Goal: Transaction & Acquisition: Subscribe to service/newsletter

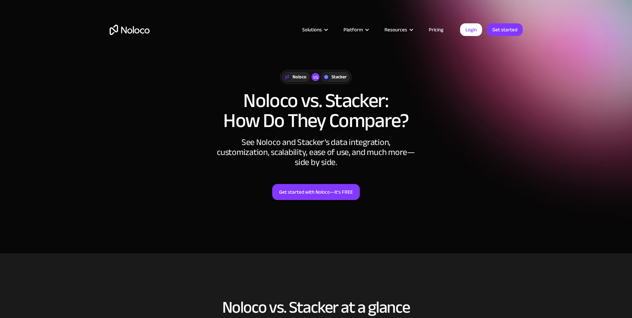
click at [334, 76] on div "Stacker" at bounding box center [338, 76] width 15 height 7
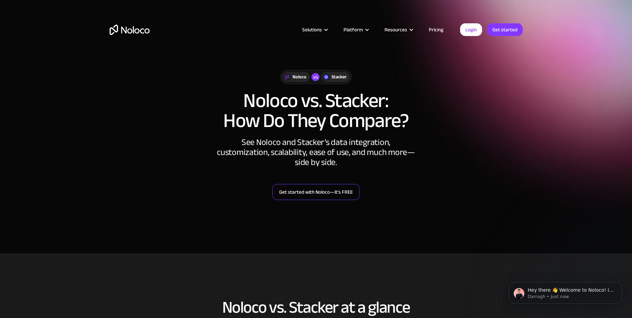
click at [293, 191] on link "Get started with Noloco—it’s FREE" at bounding box center [316, 192] width 88 height 16
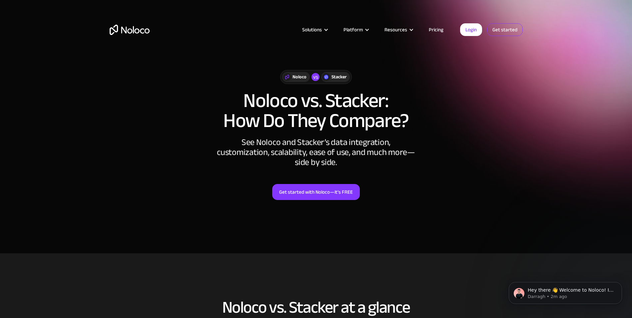
click at [502, 31] on link "Get started" at bounding box center [505, 29] width 36 height 13
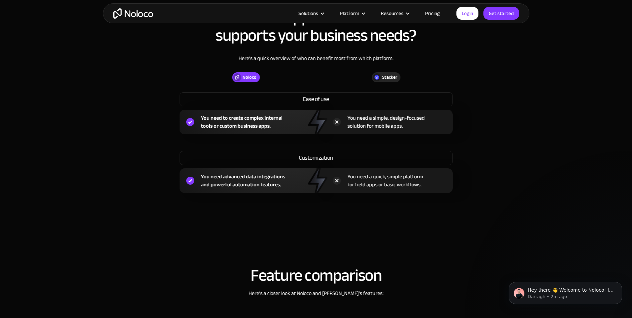
scroll to position [533, 0]
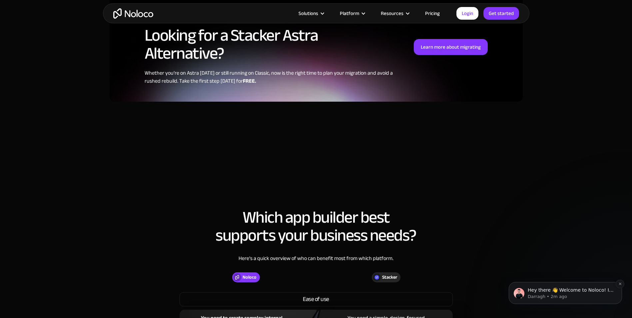
click at [543, 294] on p "Darragh • 2m ago" at bounding box center [571, 296] width 86 height 6
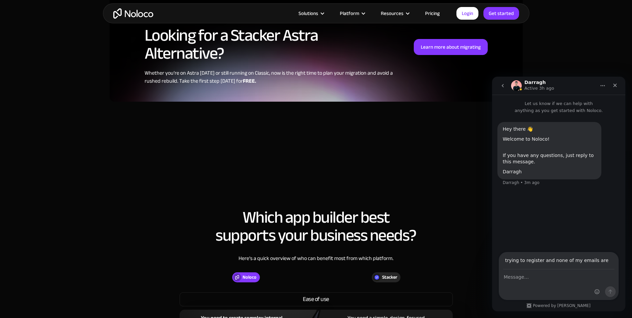
scroll to position [0, 19]
type input "hey im trying to register and none of my emails are accepted"
click at [581, 259] on input "hey im trying to register and none of my emails are accepted" at bounding box center [558, 260] width 111 height 17
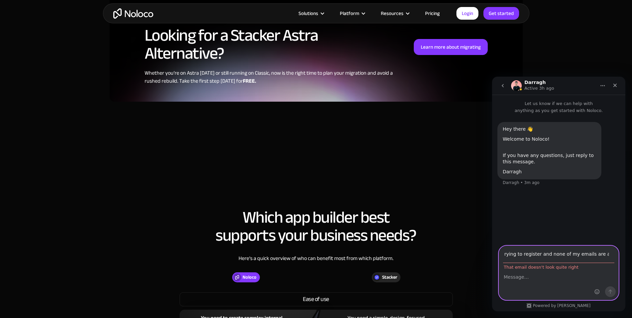
scroll to position [0, 0]
click at [535, 275] on textarea "Message…" at bounding box center [558, 274] width 119 height 11
click at [516, 274] on textarea "Message…" at bounding box center [558, 274] width 119 height 11
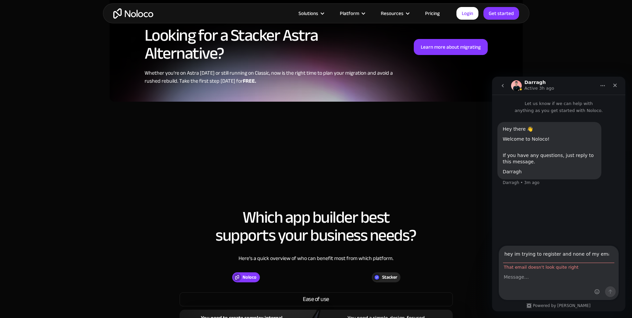
click at [604, 252] on div "Intercom messenger" at bounding box center [605, 273] width 26 height 54
click at [593, 252] on div "Intercom messenger" at bounding box center [605, 273] width 26 height 54
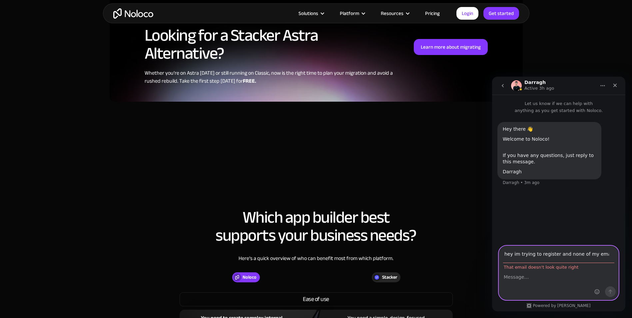
drag, startPoint x: 593, startPoint y: 252, endPoint x: 556, endPoint y: 256, distance: 36.9
click at [562, 255] on input "hey im trying to register and none of my emails are accepted" at bounding box center [558, 254] width 111 height 17
click at [555, 256] on input "hey im trying to register and none of my emails are accepted" at bounding box center [558, 254] width 111 height 17
drag, startPoint x: 504, startPoint y: 254, endPoint x: 628, endPoint y: 250, distance: 124.6
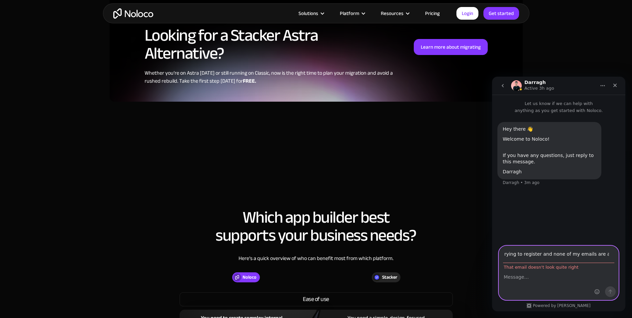
click at [625, 250] on html "Darragh Active 3h ago Let us know if we can help with anything as you get start…" at bounding box center [558, 194] width 133 height 234
click at [531, 255] on input "Your email" at bounding box center [558, 254] width 111 height 17
click at [518, 257] on input "Your email" at bounding box center [558, 254] width 111 height 17
type input "[EMAIL_ADDRESS][DOMAIN_NAME]"
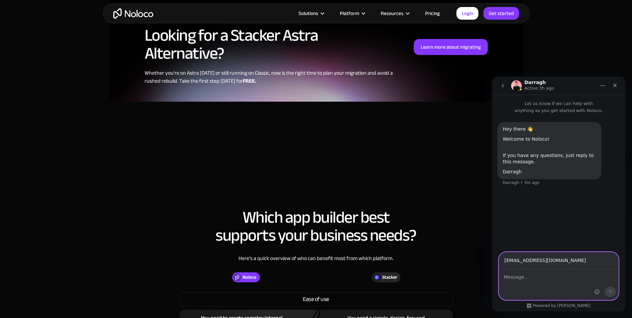
click at [513, 276] on textarea "Message…" at bounding box center [558, 274] width 119 height 11
paste textarea "hey im trying to register and none of my emails are accepted"
type textarea "hey im trying to register and none of my emails are accepted"
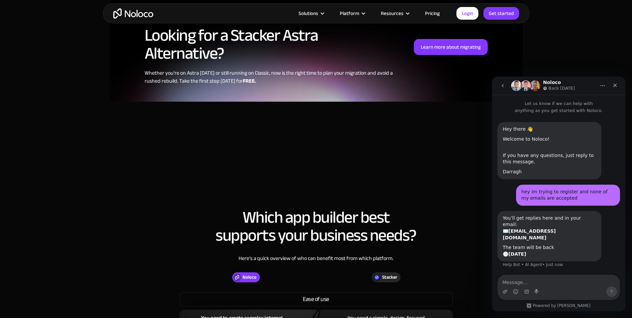
scroll to position [6, 0]
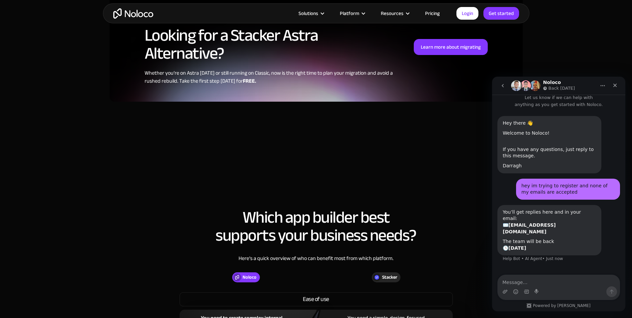
click at [519, 84] on img "Intercom messenger" at bounding box center [516, 85] width 11 height 11
click at [529, 85] on img "Intercom messenger" at bounding box center [525, 85] width 11 height 11
click at [600, 87] on icon "Home" at bounding box center [602, 85] width 5 height 5
click at [614, 88] on div "Close" at bounding box center [615, 85] width 12 height 12
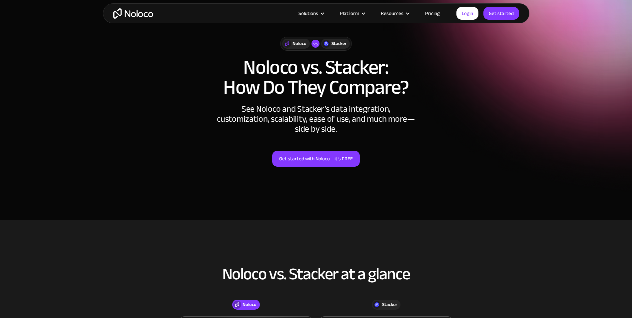
scroll to position [0, 0]
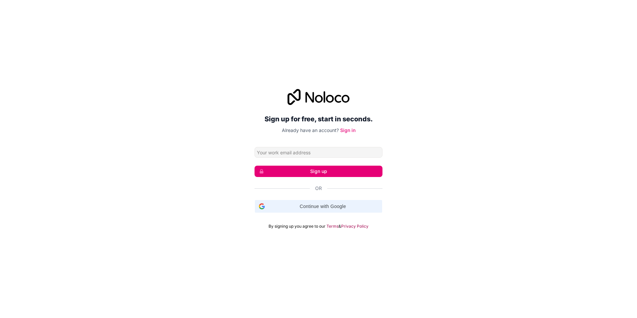
click at [300, 209] on span "Continue with Google" at bounding box center [322, 206] width 111 height 7
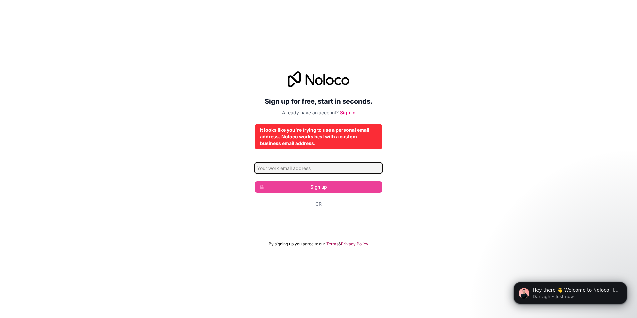
click at [315, 170] on input "Email address" at bounding box center [318, 168] width 128 height 11
type input "[EMAIL_ADDRESS][DOMAIN_NAME]"
click at [335, 167] on input "[EMAIL_ADDRESS][DOMAIN_NAME]" at bounding box center [318, 168] width 128 height 11
click at [240, 183] on div "Sign up for free, start in seconds. Already have an account? Sign in It looks l…" at bounding box center [318, 159] width 637 height 194
click at [337, 135] on div "It looks like you're trying to use a personal email address. Noloco works best …" at bounding box center [318, 137] width 117 height 20
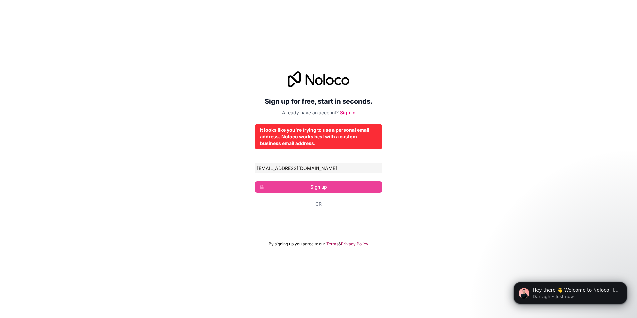
click at [338, 149] on div "Sign up for free, start in seconds. Already have an account? Sign in It looks l…" at bounding box center [318, 158] width 128 height 175
drag, startPoint x: 338, startPoint y: 149, endPoint x: 305, endPoint y: 142, distance: 33.1
click at [305, 142] on div "It looks like you're trying to use a personal email address. Noloco works best …" at bounding box center [318, 137] width 117 height 20
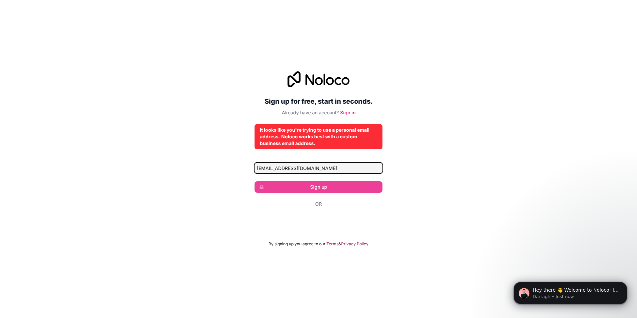
click at [333, 173] on input "[EMAIL_ADDRESS][DOMAIN_NAME]" at bounding box center [318, 168] width 128 height 11
click at [417, 186] on div "Sign up for free, start in seconds. Already have an account? Sign in It looks l…" at bounding box center [318, 159] width 637 height 194
